Goal: Task Accomplishment & Management: Manage account settings

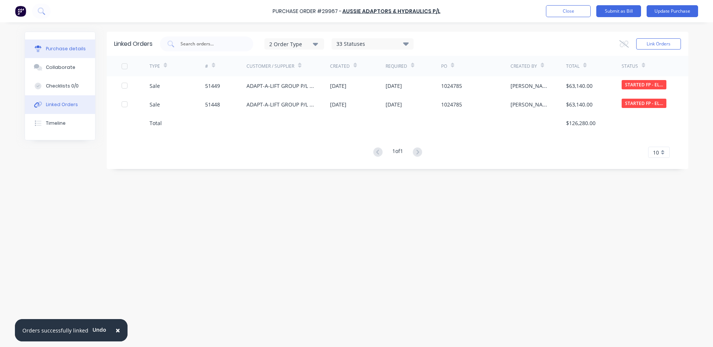
click at [67, 44] on button "Purchase details" at bounding box center [60, 49] width 70 height 19
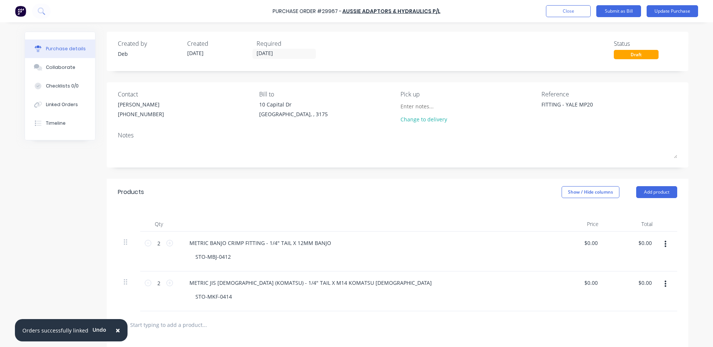
click at [670, 4] on div "Purchase Order #29967 - AUSSIE ADAPTORS & HYDRAULICS P/L Add product Close Subm…" at bounding box center [356, 11] width 713 height 22
click at [556, 106] on textarea "FITTING - YALE MP20" at bounding box center [587, 109] width 93 height 17
type textarea "x"
type textarea "FITTINGs - YALE MP20"
type textarea "x"
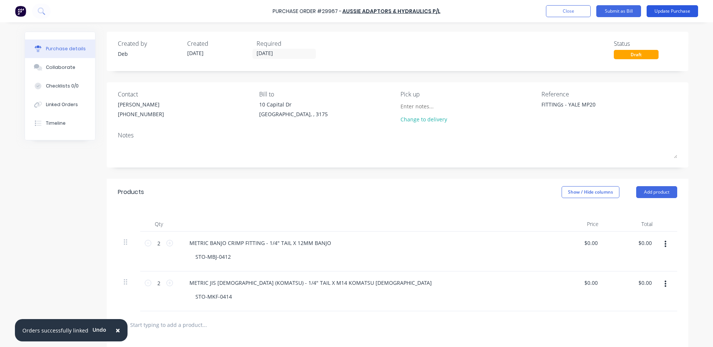
type textarea "FITTINGs - YALE MP20"
click at [654, 15] on button "Update Purchase" at bounding box center [671, 11] width 51 height 12
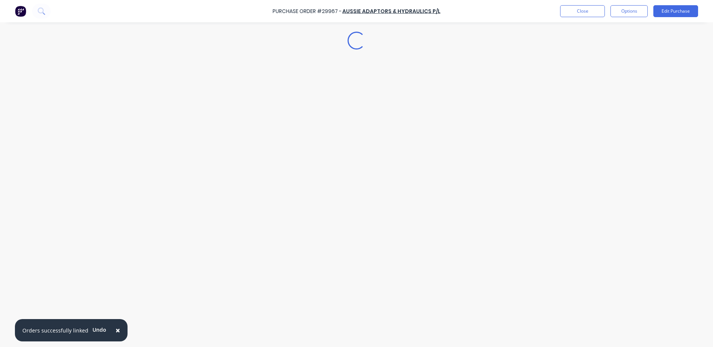
type textarea "x"
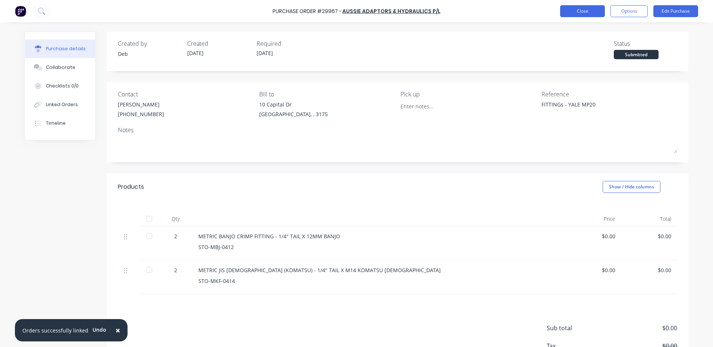
click at [582, 12] on button "Close" at bounding box center [582, 11] width 45 height 12
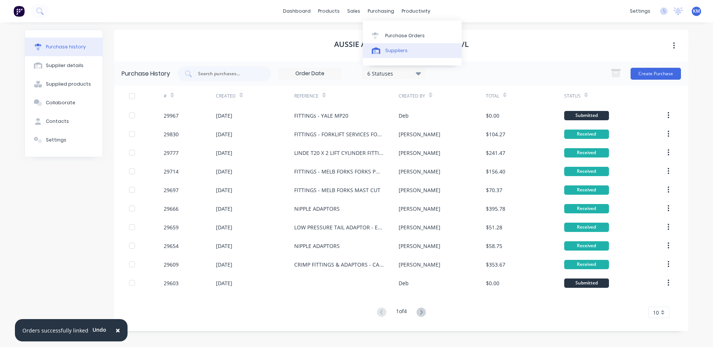
click at [395, 48] on div "Suppliers" at bounding box center [396, 50] width 22 height 7
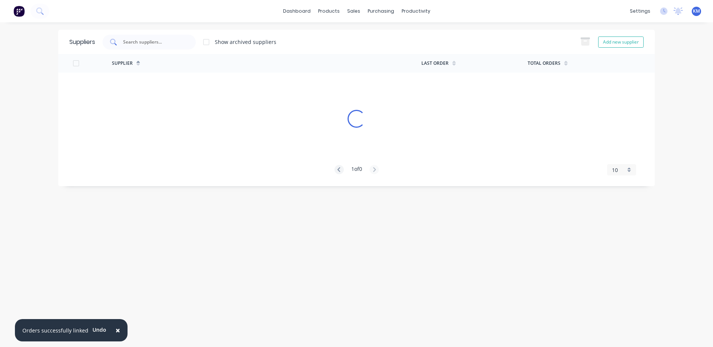
click at [168, 44] on input "text" at bounding box center [153, 41] width 62 height 7
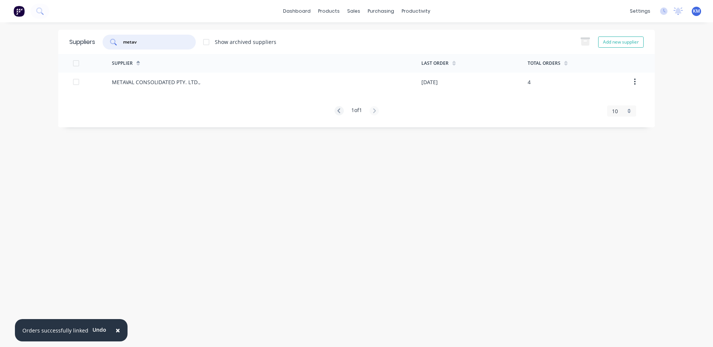
type input "metav"
click at [229, 85] on div "METAVAL CONSOLIDATED PTY. LTD.," at bounding box center [266, 82] width 309 height 19
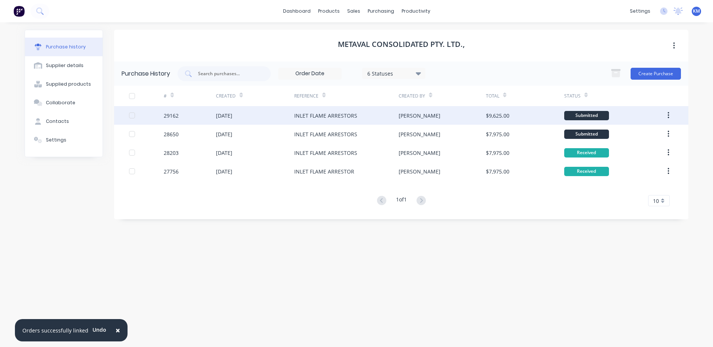
click at [414, 119] on div "[PERSON_NAME]" at bounding box center [441, 115] width 87 height 19
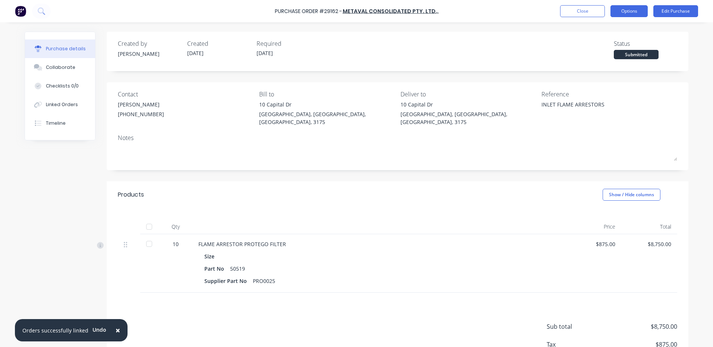
click at [631, 6] on button "Options" at bounding box center [628, 11] width 37 height 12
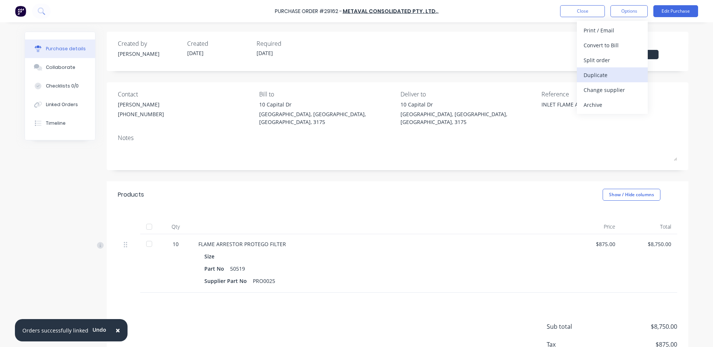
click at [606, 72] on div "Duplicate" at bounding box center [611, 75] width 57 height 11
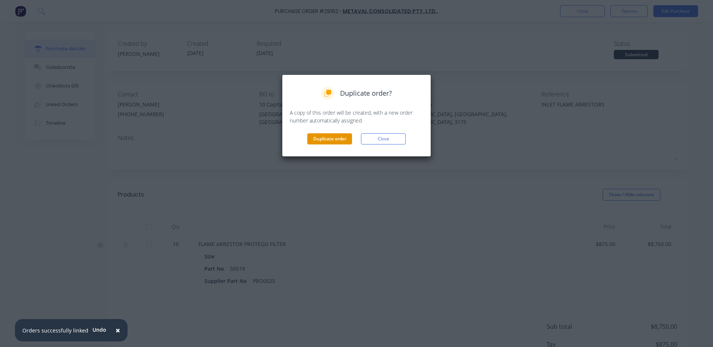
click at [318, 141] on button "Duplicate order" at bounding box center [329, 138] width 45 height 11
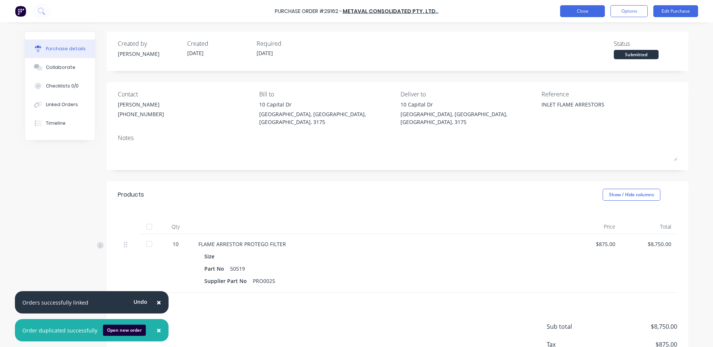
click at [577, 13] on button "Close" at bounding box center [582, 11] width 45 height 12
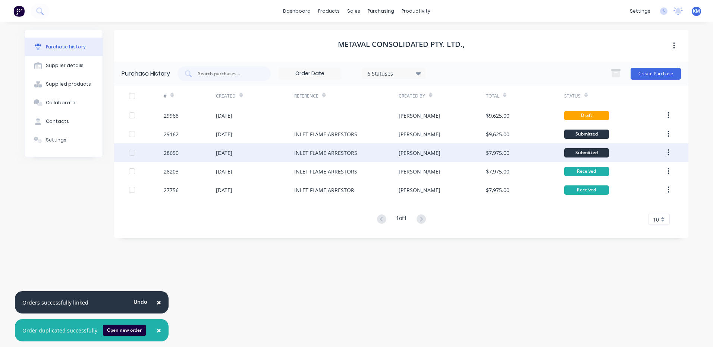
click at [253, 152] on div "[DATE]" at bounding box center [255, 152] width 78 height 19
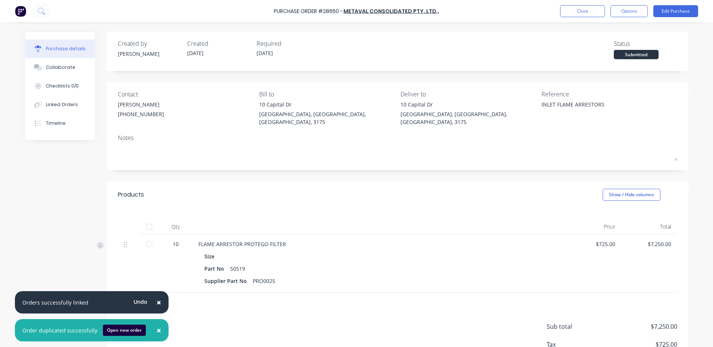
click at [142, 238] on div at bounding box center [149, 244] width 15 height 15
click at [581, 12] on button "Close" at bounding box center [582, 11] width 45 height 12
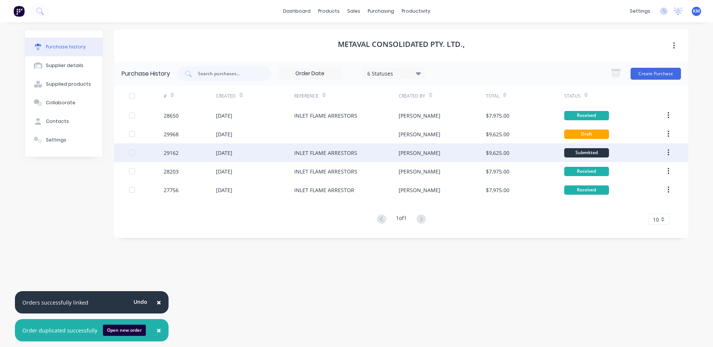
click at [512, 154] on div "$9,625.00" at bounding box center [525, 152] width 78 height 19
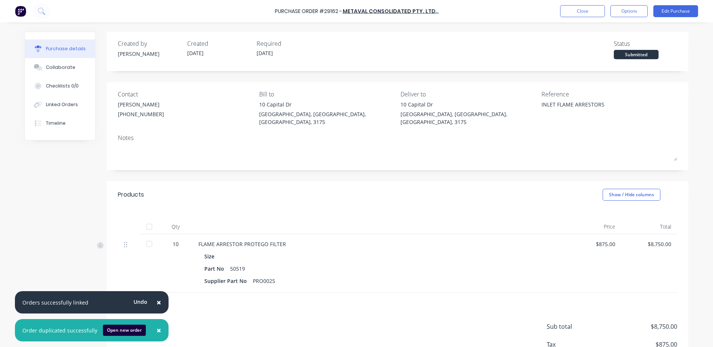
click at [149, 237] on div at bounding box center [149, 244] width 15 height 15
type textarea "x"
click at [577, 11] on button "Close" at bounding box center [582, 11] width 45 height 12
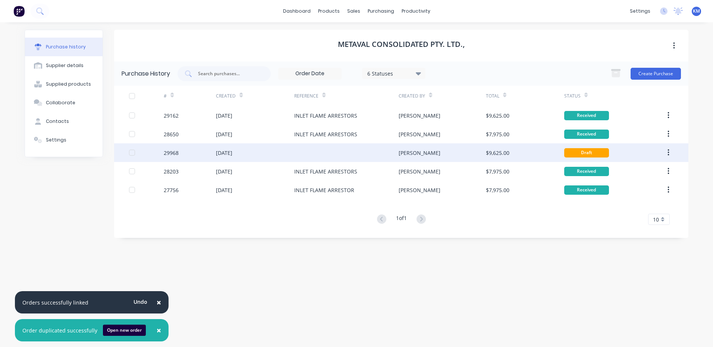
click at [513, 148] on div "$9,625.00" at bounding box center [525, 152] width 78 height 19
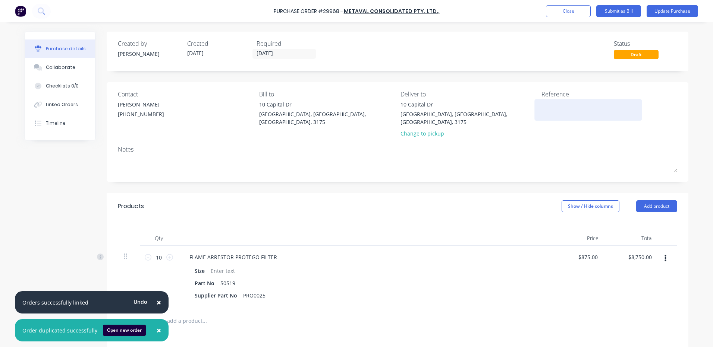
click at [568, 111] on textarea at bounding box center [587, 109] width 93 height 17
type textarea "INLET FLAME ARRESTORS"
type textarea "x"
type textarea "INLET FLAME ARRESTORS"
click at [680, 10] on button "Update Purchase" at bounding box center [671, 11] width 51 height 12
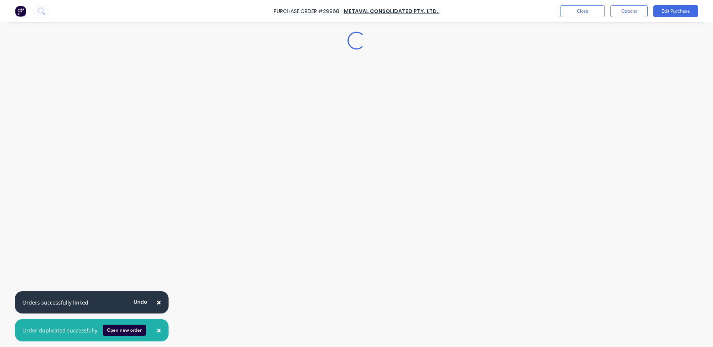
type textarea "x"
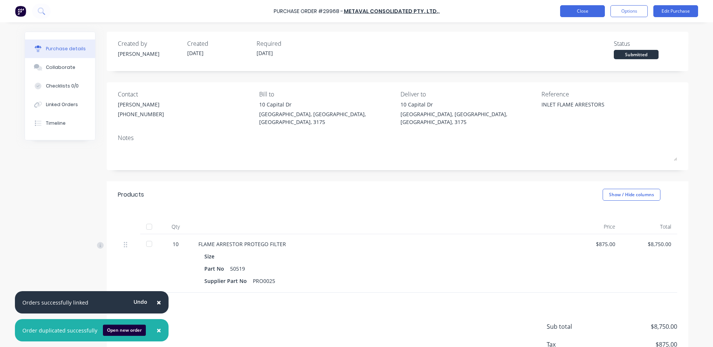
click at [578, 15] on button "Close" at bounding box center [582, 11] width 45 height 12
